Goal: Transaction & Acquisition: Purchase product/service

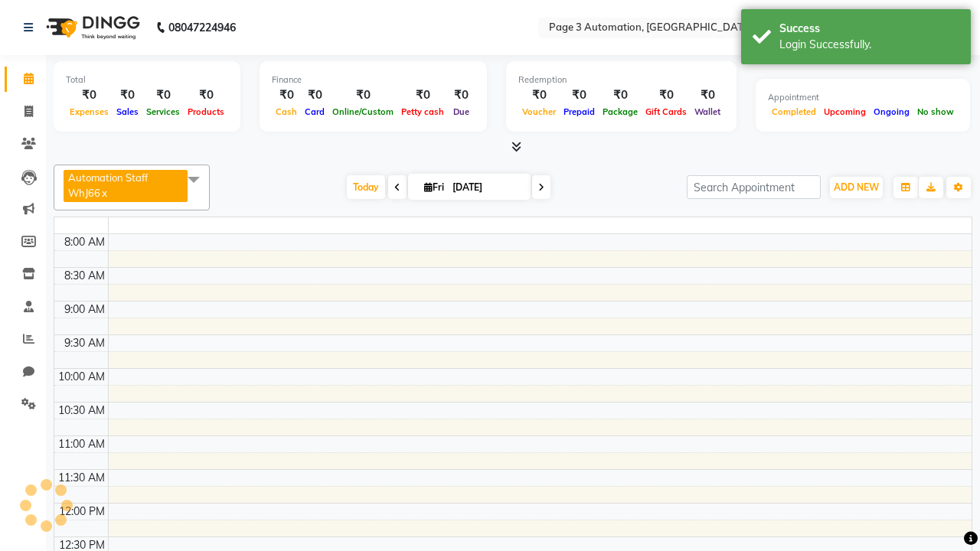
select select "en"
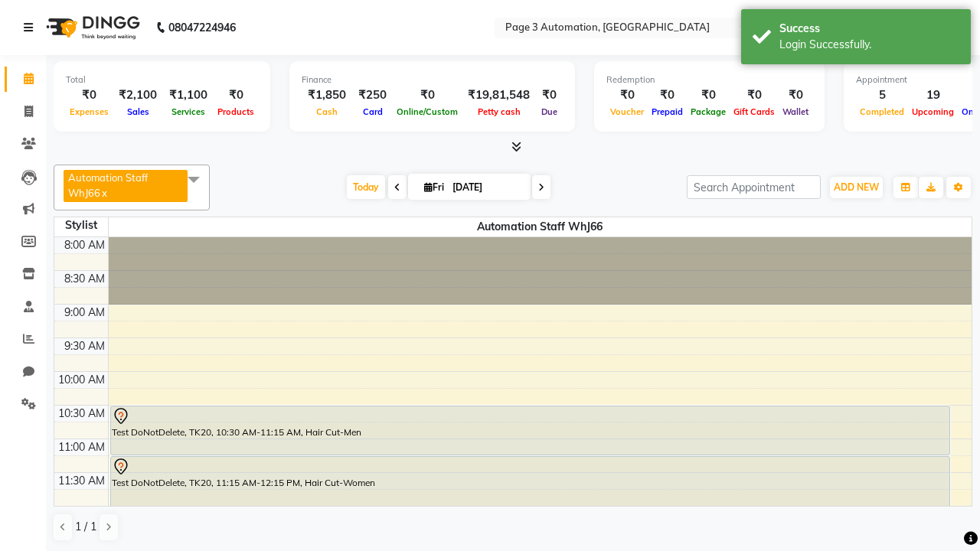
click at [31, 28] on icon at bounding box center [28, 27] width 9 height 11
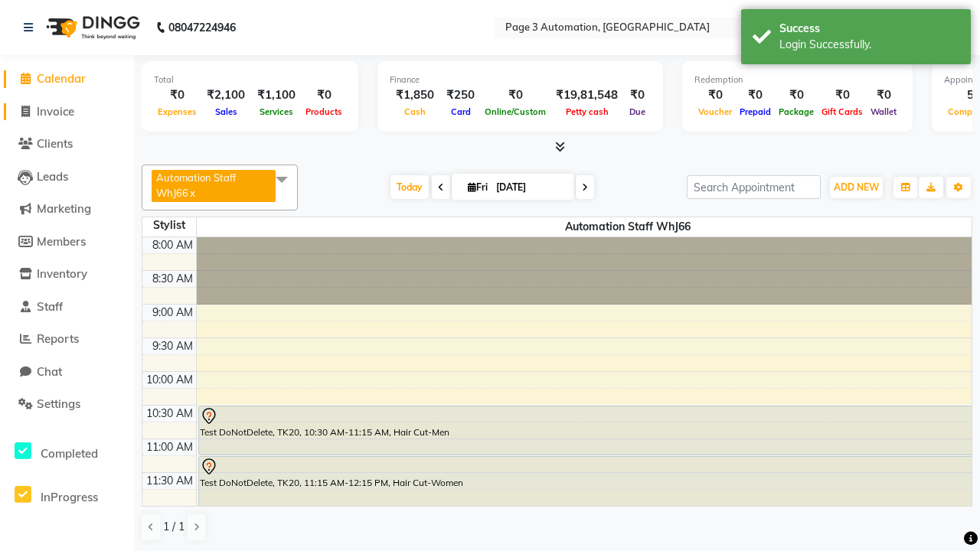
click at [67, 111] on span "Invoice" at bounding box center [56, 111] width 38 height 15
select select "2774"
select select "service"
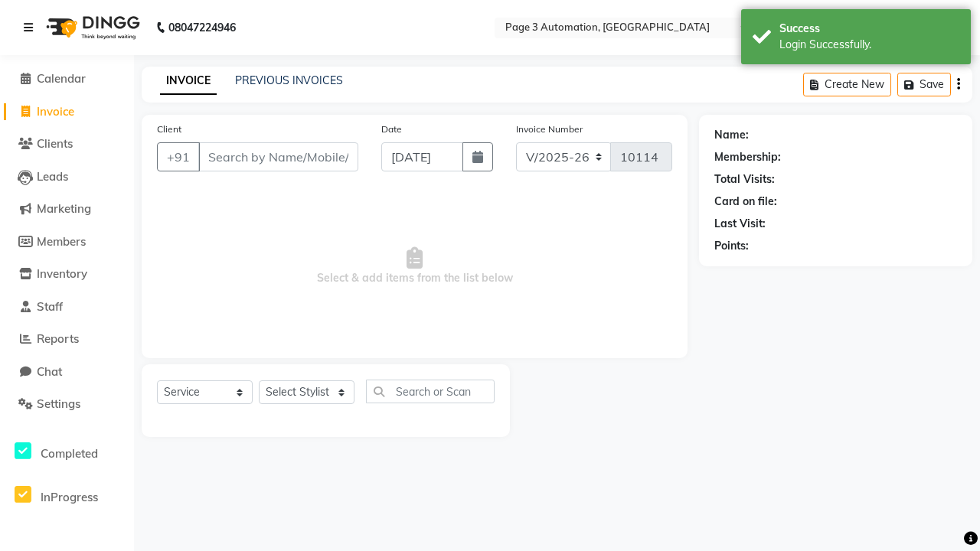
click at [31, 28] on icon at bounding box center [28, 27] width 9 height 11
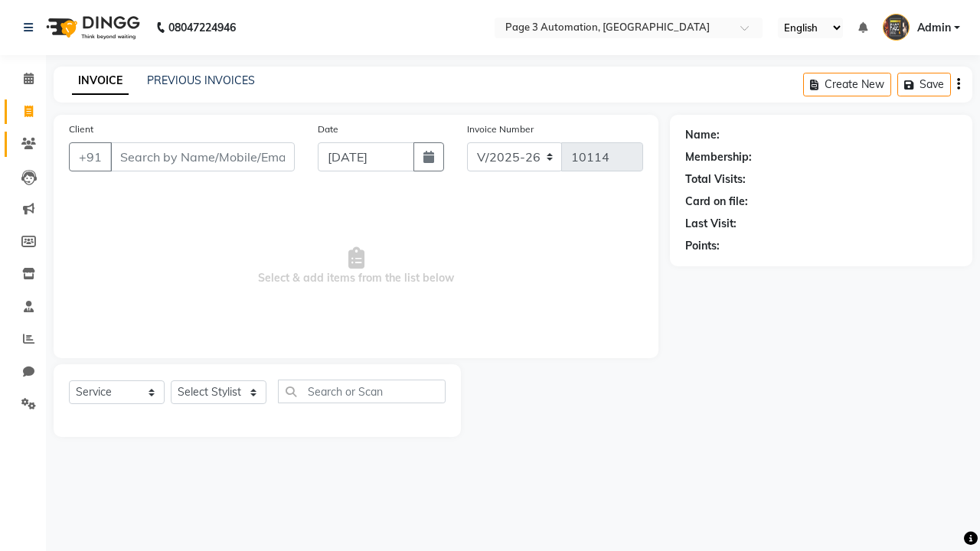
click at [23, 144] on icon at bounding box center [28, 143] width 15 height 11
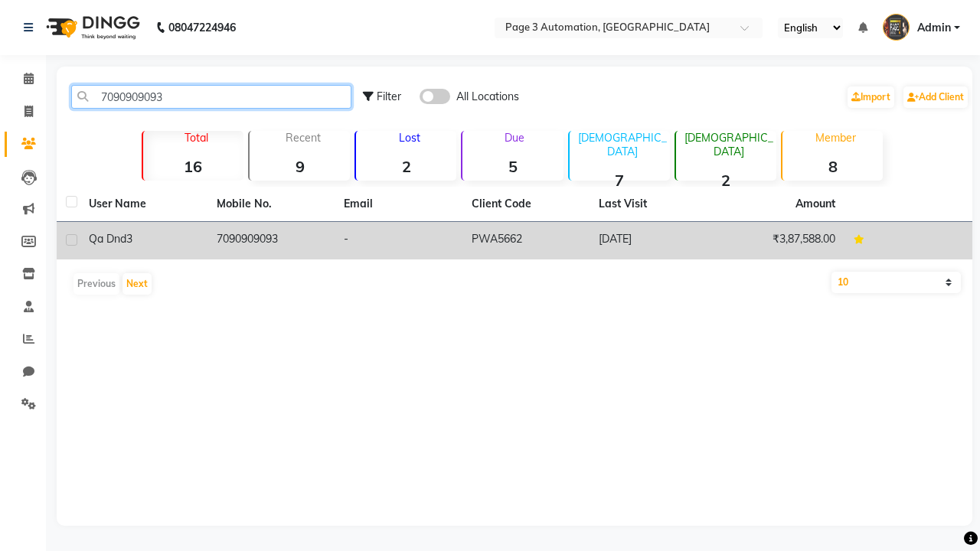
type input "7090909093"
click at [270, 240] on td "7090909093" at bounding box center [272, 241] width 128 height 38
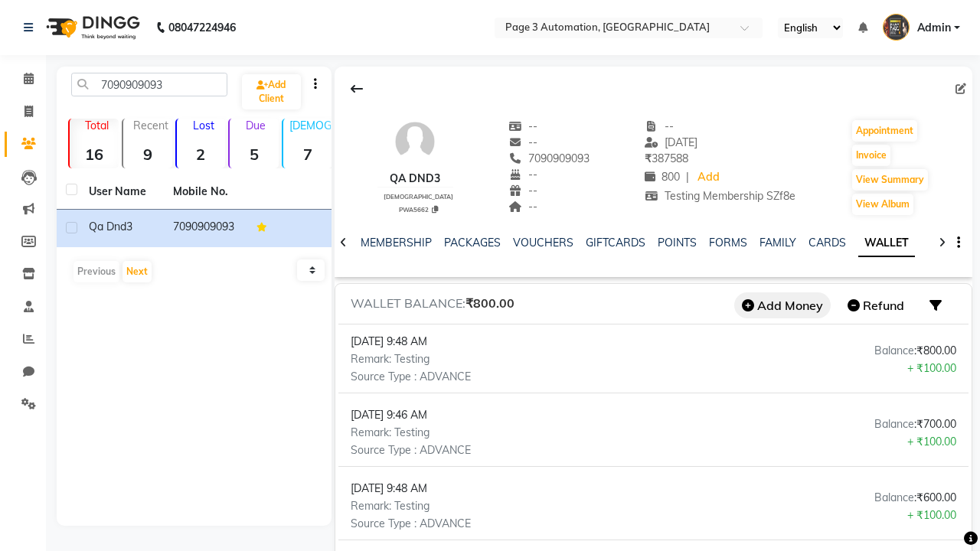
click at [783, 306] on button "Add Money" at bounding box center [782, 306] width 96 height 26
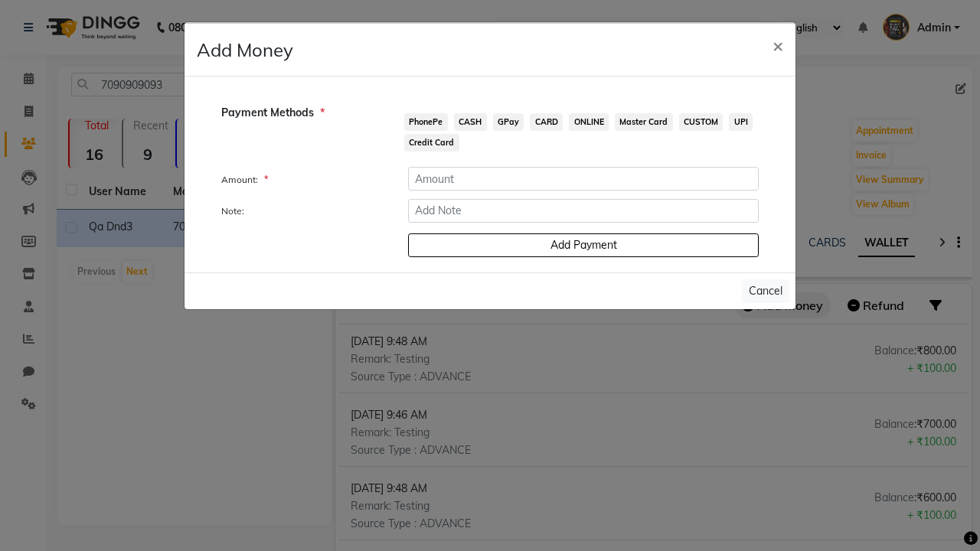
scroll to position [0, 247]
click at [426, 122] on span "PhonePe" at bounding box center [426, 122] width 44 height 18
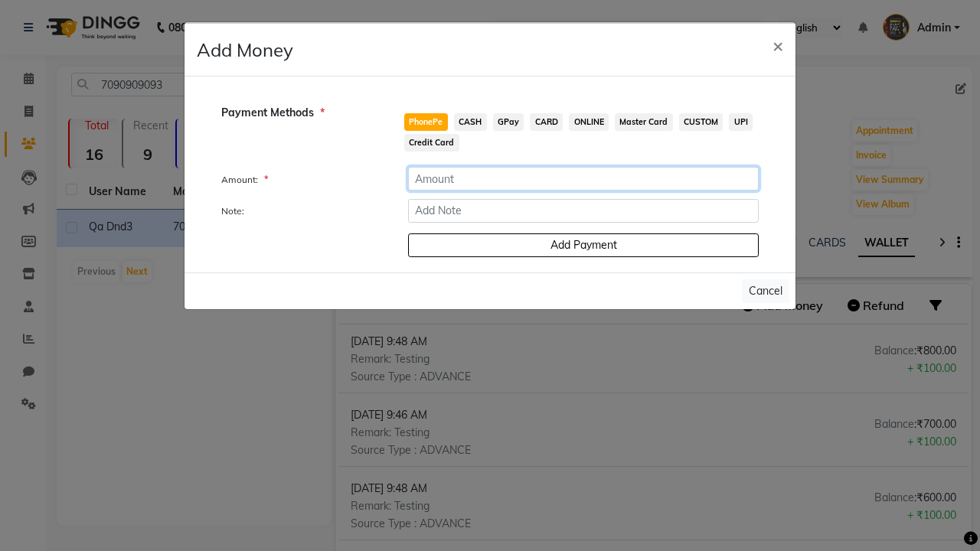
click at [584, 178] on input "number" at bounding box center [583, 179] width 351 height 24
type input "100"
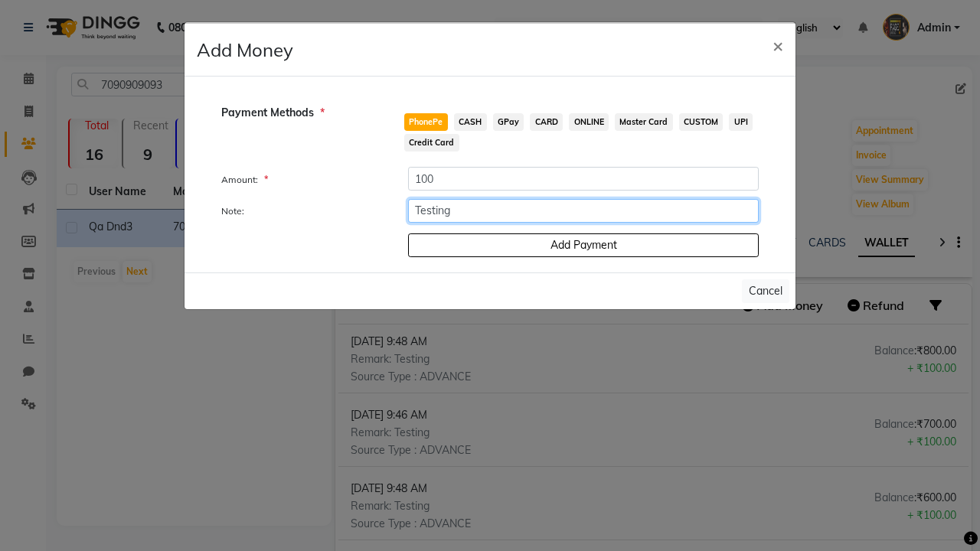
type input "Testing"
click at [584, 245] on button "Add Payment" at bounding box center [583, 246] width 351 height 24
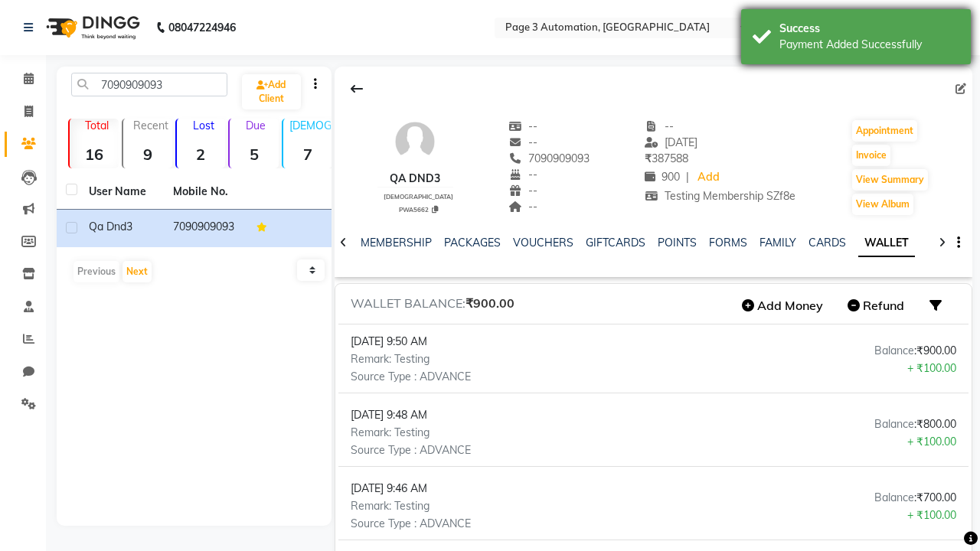
click at [856, 39] on div "Payment Added Successfully" at bounding box center [870, 45] width 180 height 16
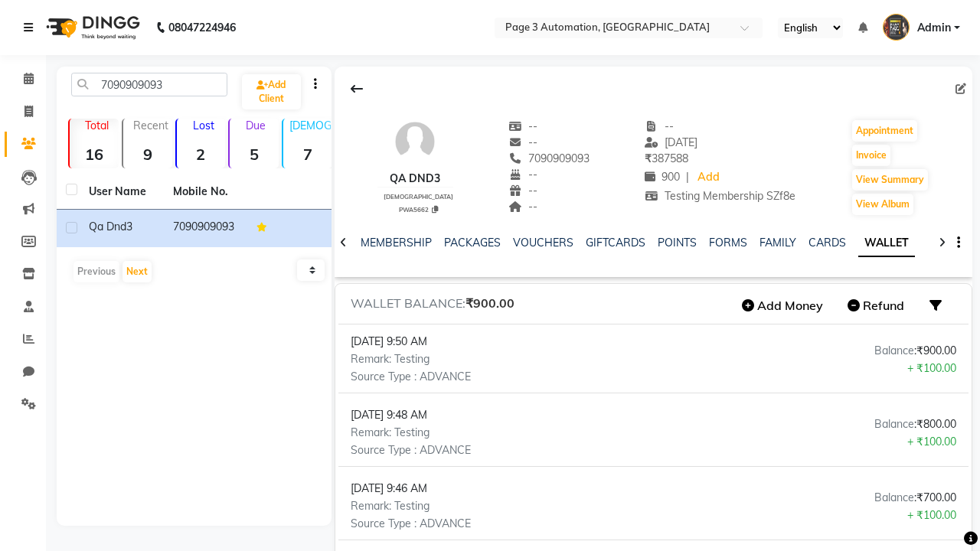
click at [31, 28] on icon at bounding box center [28, 27] width 9 height 11
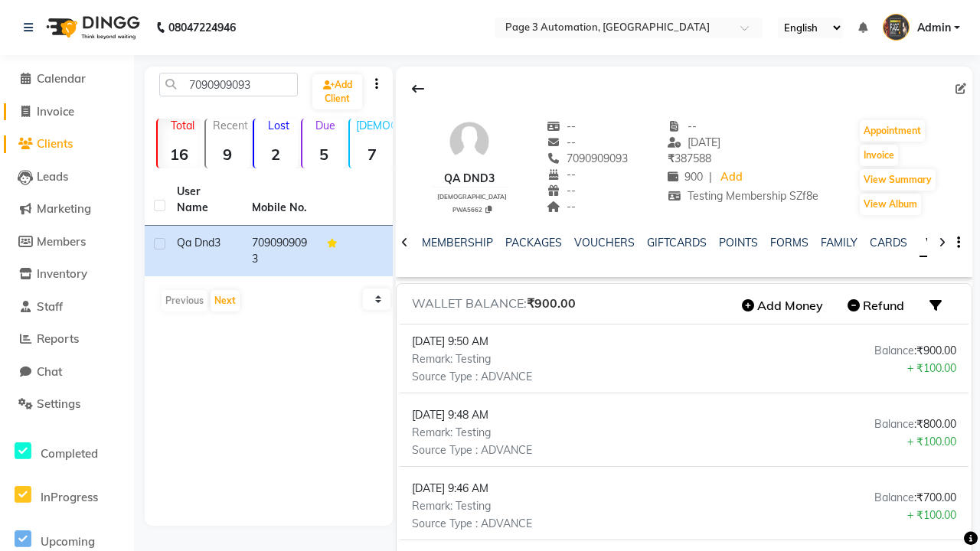
click at [67, 111] on span "Invoice" at bounding box center [56, 111] width 38 height 15
select select "2774"
select select "service"
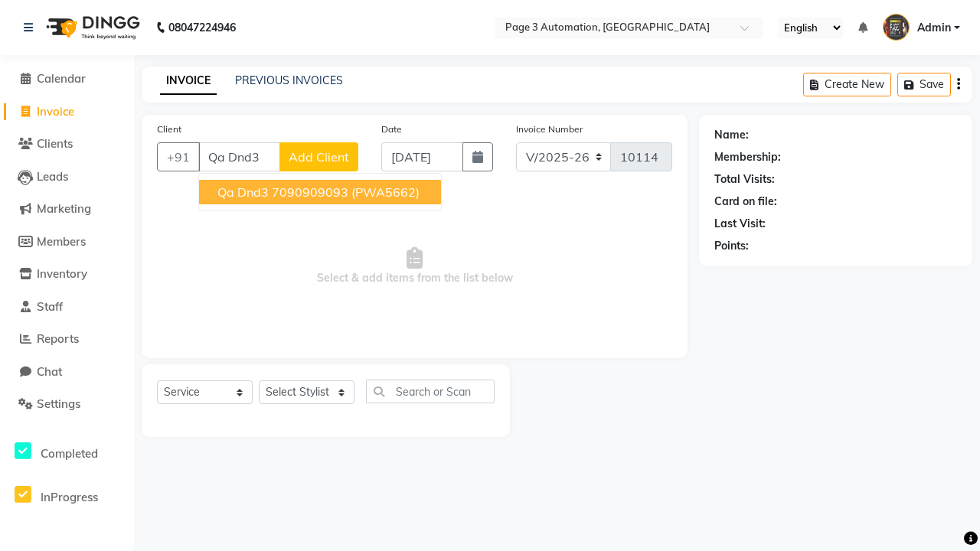
click at [322, 192] on ngb-highlight "7090909093" at bounding box center [310, 192] width 77 height 15
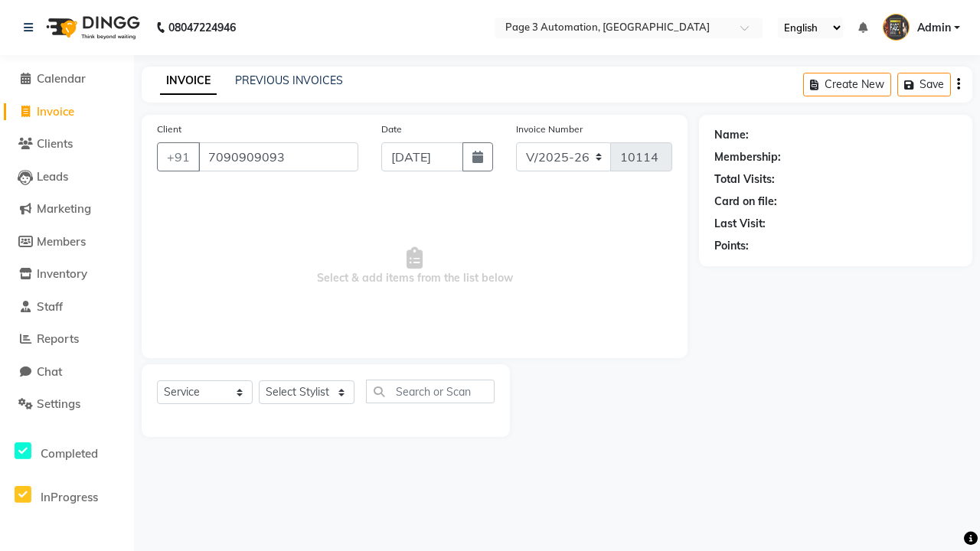
type input "7090909093"
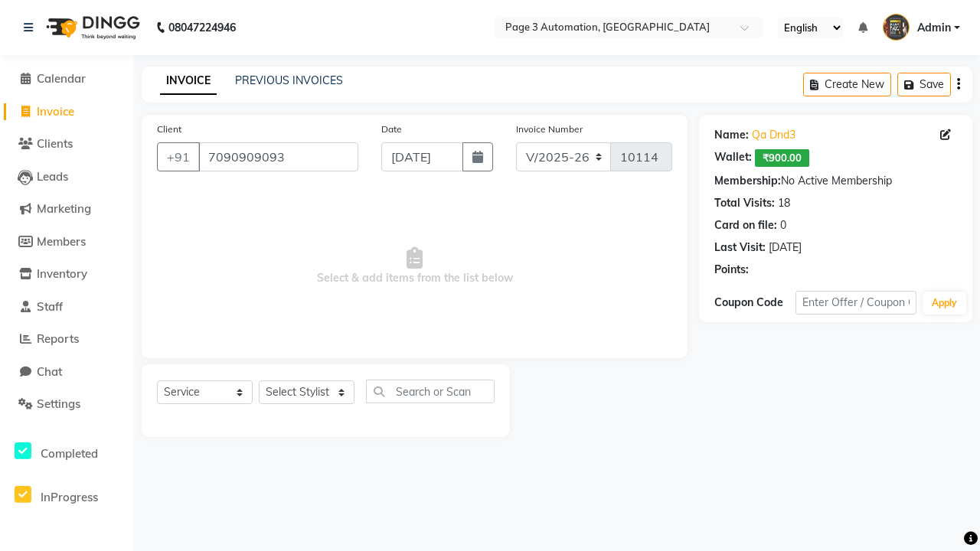
select select "93067"
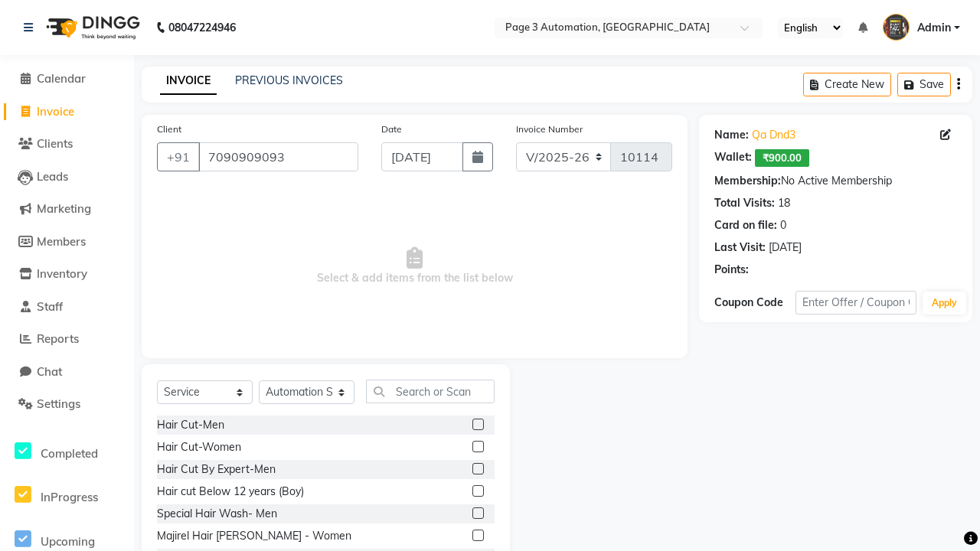
click at [477, 492] on label at bounding box center [478, 491] width 11 height 11
click at [477, 492] on input "checkbox" at bounding box center [478, 492] width 10 height 10
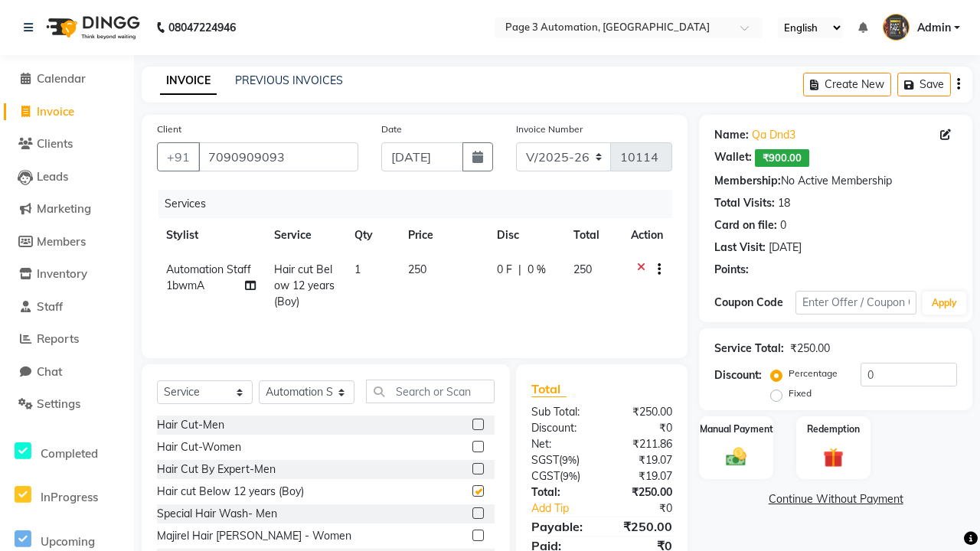
checkbox input "false"
click at [833, 429] on label "Redemption" at bounding box center [833, 428] width 55 height 15
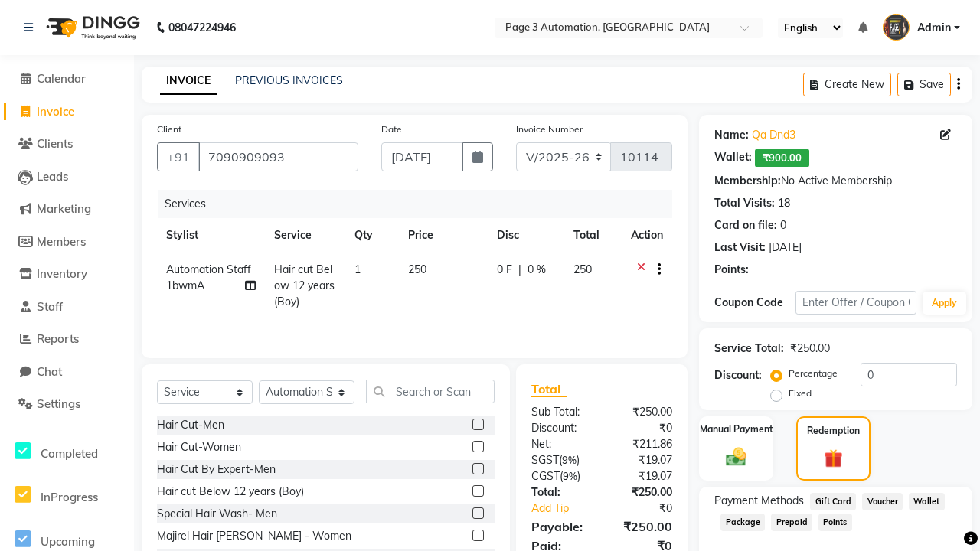
click at [927, 501] on span "Wallet" at bounding box center [927, 502] width 36 height 18
